Goal: Task Accomplishment & Management: Use online tool/utility

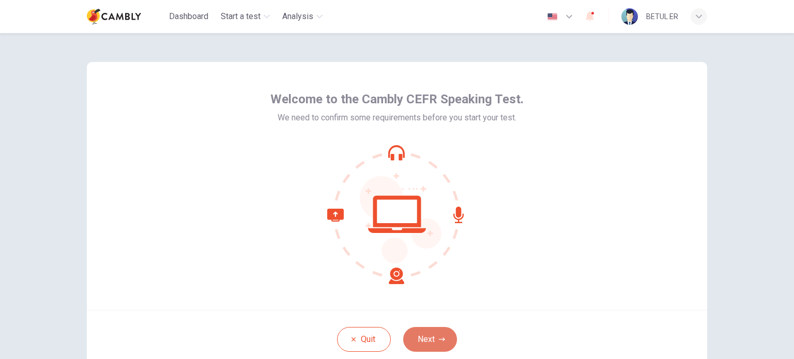
click at [418, 344] on button "Next" at bounding box center [430, 339] width 54 height 25
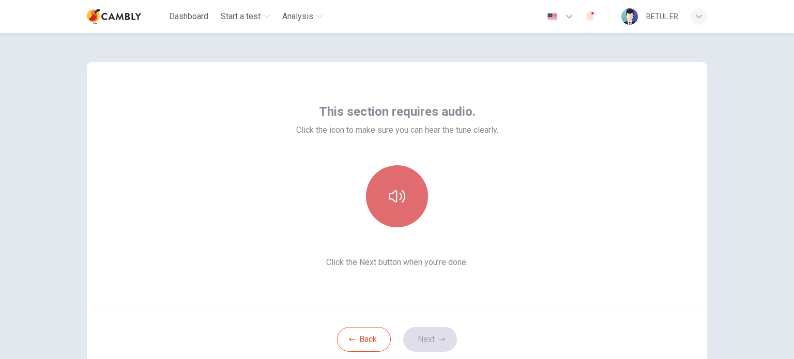
click at [406, 217] on button "button" at bounding box center [397, 196] width 62 height 62
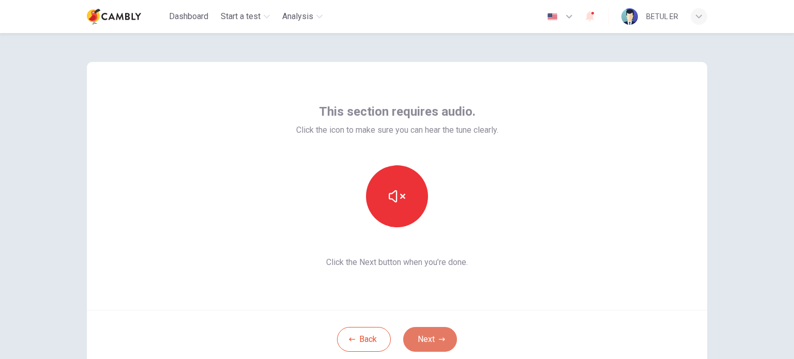
click at [424, 345] on button "Next" at bounding box center [430, 339] width 54 height 25
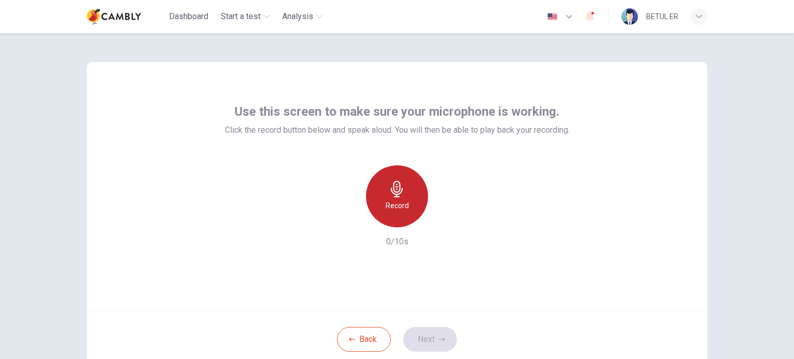
click at [399, 192] on icon "button" at bounding box center [397, 189] width 17 height 17
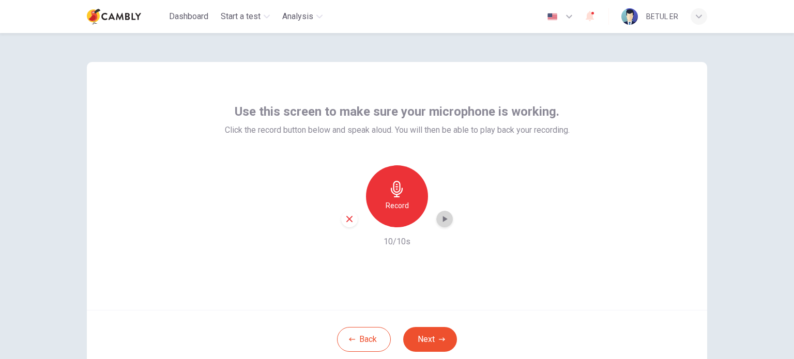
click at [445, 220] on icon "button" at bounding box center [444, 219] width 10 height 10
click at [345, 216] on icon "button" at bounding box center [349, 219] width 9 height 9
click at [443, 333] on button "Next" at bounding box center [430, 339] width 54 height 25
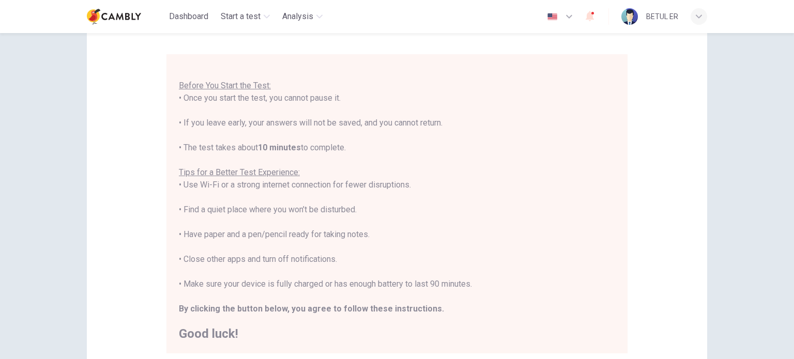
scroll to position [186, 0]
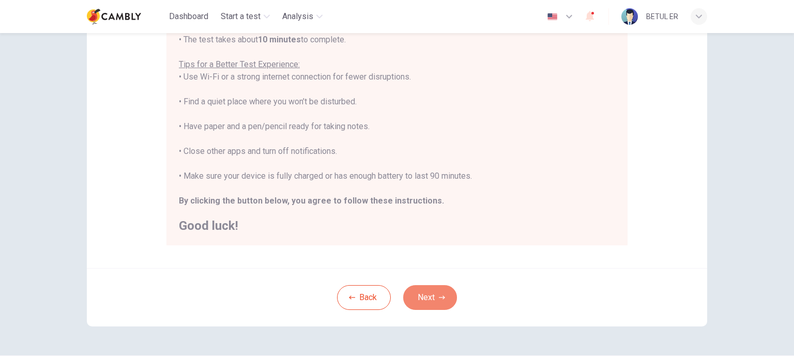
click at [434, 295] on button "Next" at bounding box center [430, 297] width 54 height 25
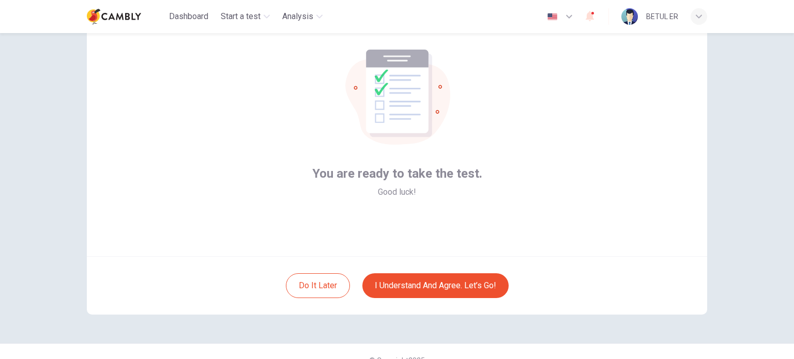
scroll to position [53, 0]
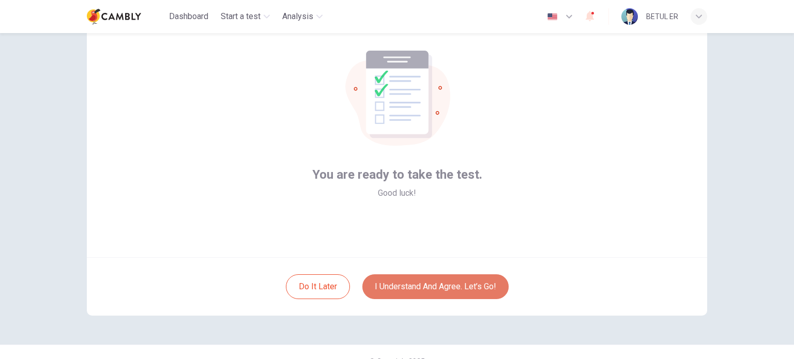
click at [444, 286] on button "I understand and agree. Let’s go!" at bounding box center [435, 286] width 146 height 25
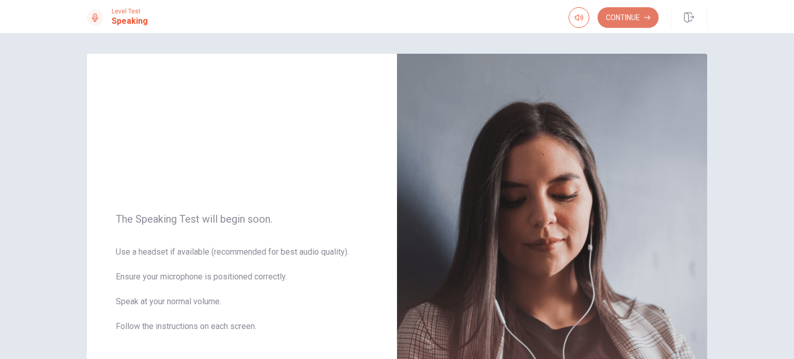
click at [616, 24] on button "Continue" at bounding box center [628, 17] width 61 height 21
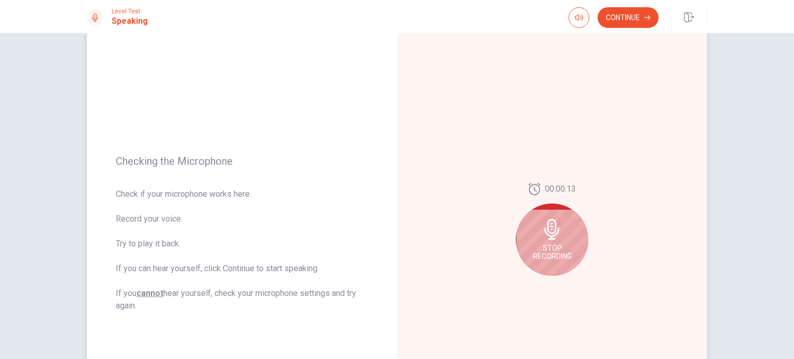
scroll to position [47, 0]
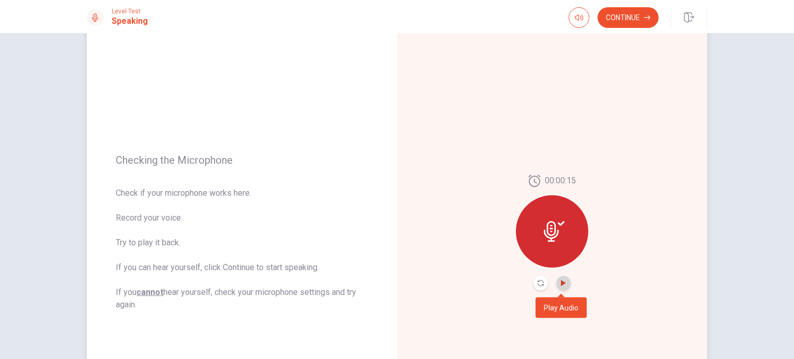
click at [562, 281] on icon "Play Audio" at bounding box center [563, 283] width 6 height 6
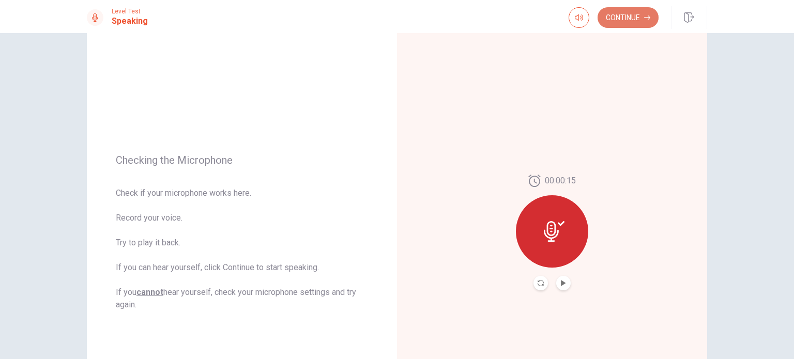
click at [630, 10] on button "Continue" at bounding box center [628, 17] width 61 height 21
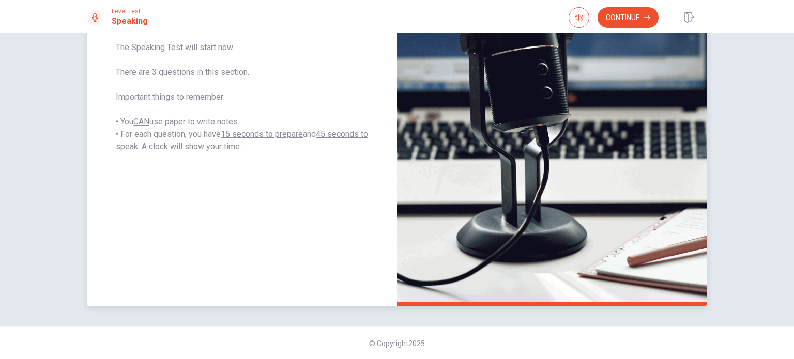
scroll to position [149, 0]
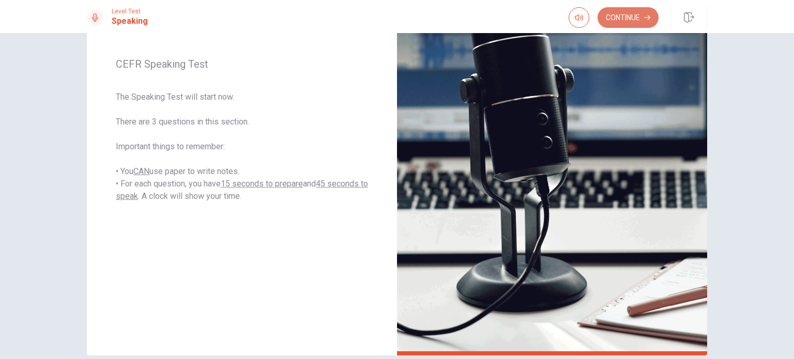
click at [637, 18] on button "Continue" at bounding box center [628, 17] width 61 height 21
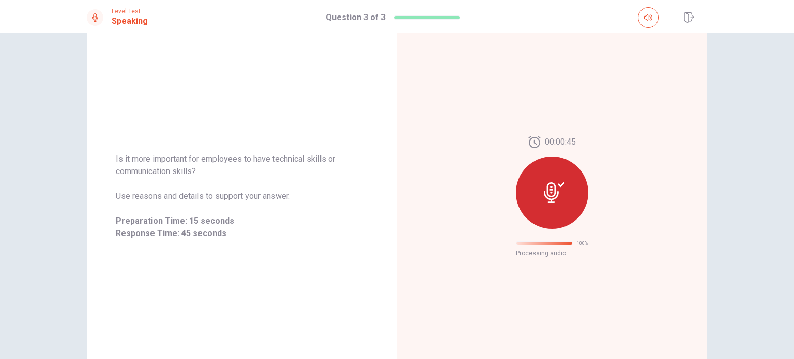
scroll to position [17, 0]
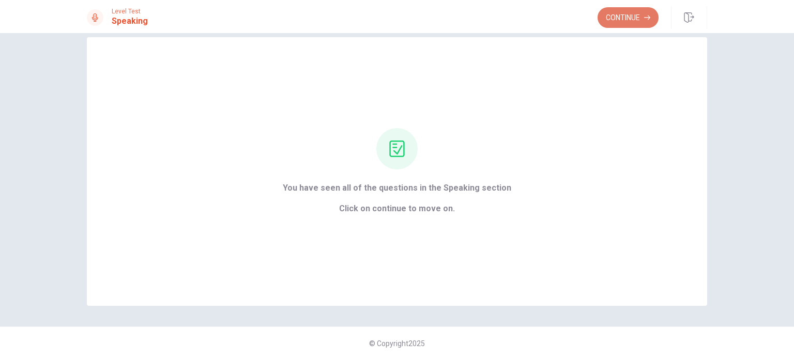
click at [617, 8] on button "Continue" at bounding box center [628, 17] width 61 height 21
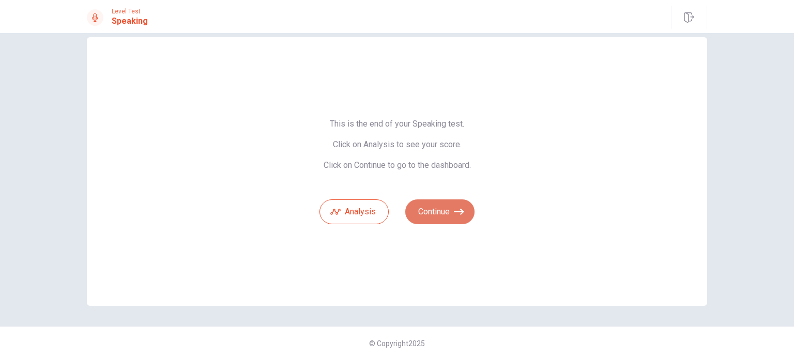
click at [421, 210] on button "Continue" at bounding box center [439, 212] width 69 height 25
